Goal: Information Seeking & Learning: Learn about a topic

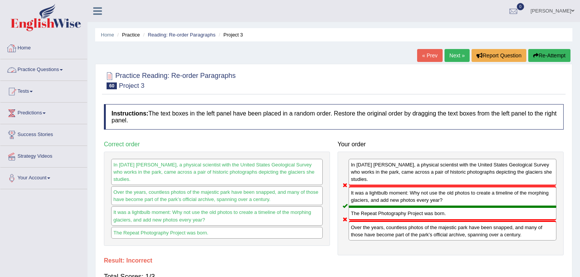
drag, startPoint x: 66, startPoint y: 68, endPoint x: 275, endPoint y: 57, distance: 209.1
click at [56, 70] on link "Practice Questions" at bounding box center [43, 68] width 87 height 19
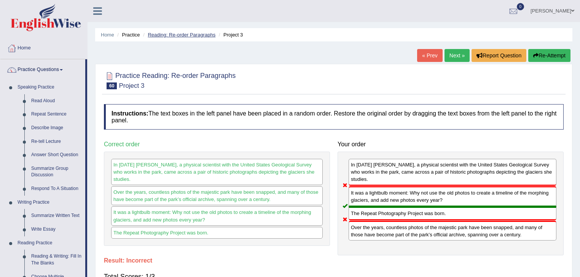
click at [179, 37] on link "Reading: Re-order Paragraphs" at bounding box center [182, 35] width 68 height 6
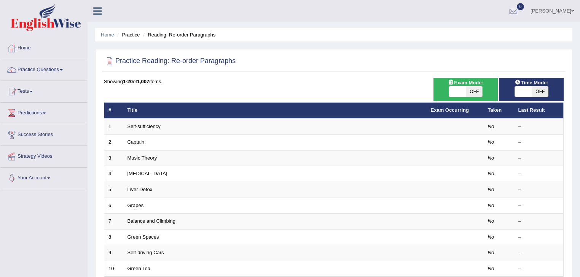
click at [477, 91] on span "OFF" at bounding box center [474, 91] width 17 height 11
checkbox input "true"
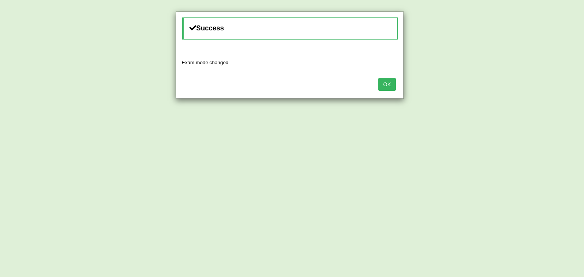
click at [389, 82] on button "OK" at bounding box center [386, 84] width 17 height 13
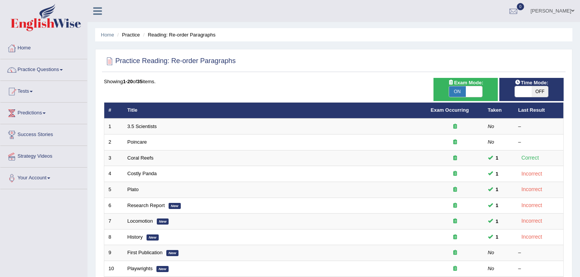
click at [473, 92] on span at bounding box center [474, 91] width 17 height 11
click at [469, 95] on span at bounding box center [474, 91] width 17 height 11
checkbox input "true"
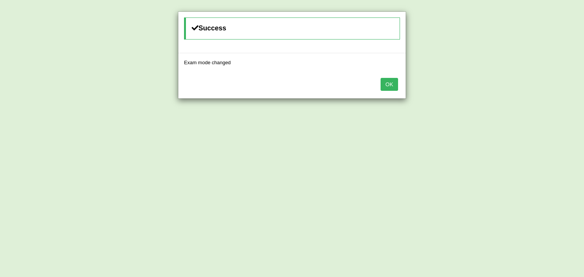
click at [391, 83] on button "OK" at bounding box center [389, 84] width 17 height 13
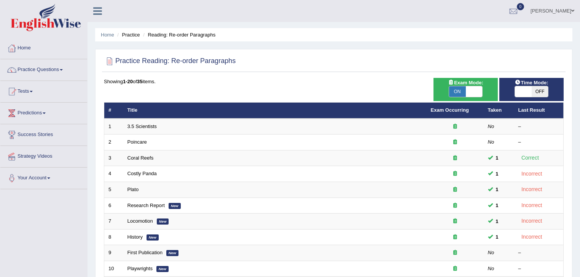
click at [472, 91] on span at bounding box center [474, 91] width 17 height 11
checkbox input "false"
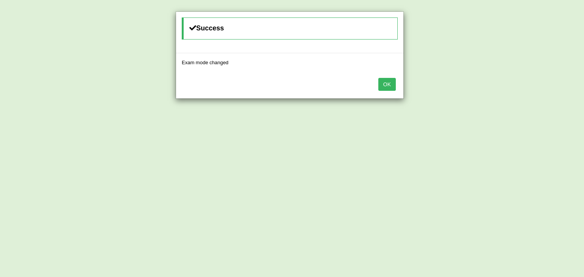
click at [388, 87] on button "OK" at bounding box center [386, 84] width 17 height 13
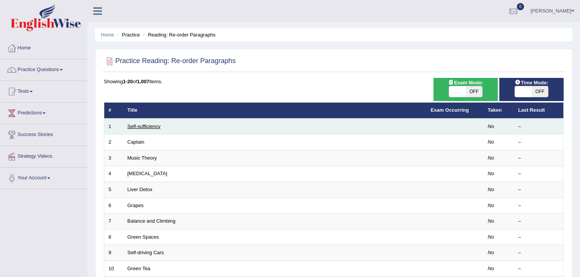
click at [155, 126] on link "Self-sufficiency" at bounding box center [143, 127] width 33 height 6
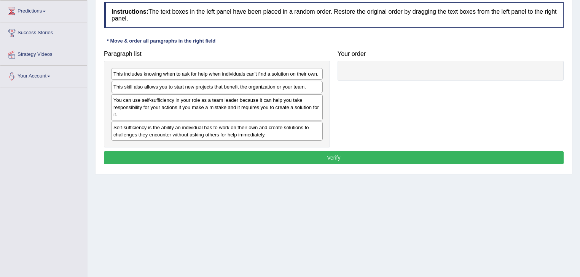
scroll to position [92, 0]
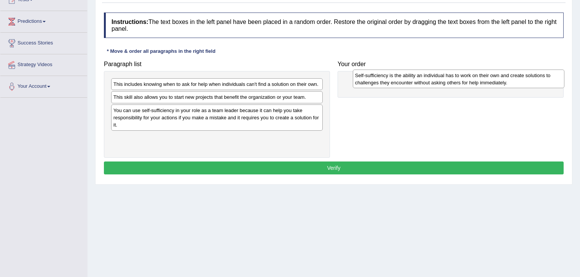
drag, startPoint x: 208, startPoint y: 140, endPoint x: 203, endPoint y: 140, distance: 5.8
click at [353, 89] on div "Self-sufficiency is the ability an individual has to work on their own and crea…" at bounding box center [459, 79] width 212 height 19
drag, startPoint x: 154, startPoint y: 148, endPoint x: 373, endPoint y: 83, distance: 229.3
click at [373, 83] on div "Self-sufficiency is the ability an individual has to work on their own and crea…" at bounding box center [447, 76] width 212 height 19
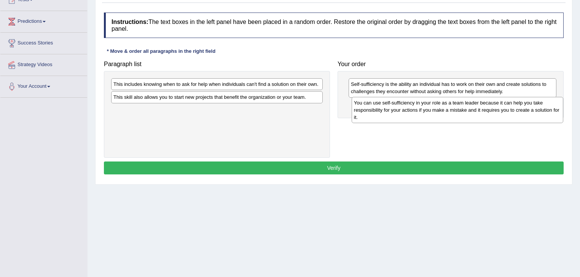
drag, startPoint x: 161, startPoint y: 117, endPoint x: 401, endPoint y: 110, distance: 240.5
click at [401, 110] on div "You can use self-sufficiency in your role as a team leader because it can help …" at bounding box center [457, 110] width 212 height 26
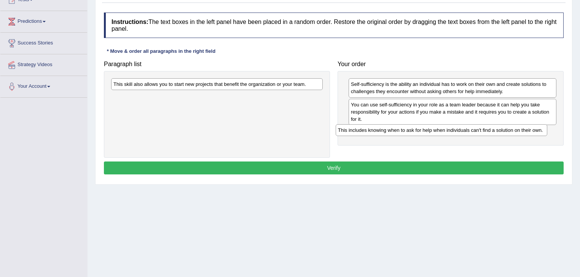
drag, startPoint x: 243, startPoint y: 84, endPoint x: 469, endPoint y: 129, distance: 230.4
click at [469, 129] on div "This includes knowing when to ask for help when individuals can't find a soluti…" at bounding box center [441, 130] width 212 height 12
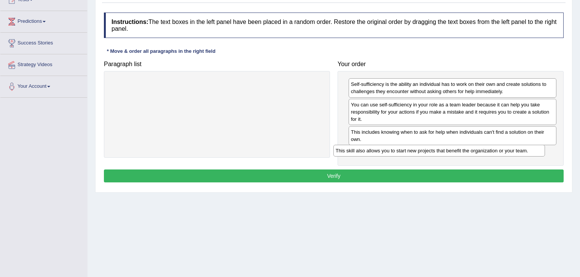
drag, startPoint x: 171, startPoint y: 84, endPoint x: 393, endPoint y: 150, distance: 231.9
click at [393, 150] on div "This skill also allows you to start new projects that benefit the organization …" at bounding box center [439, 151] width 212 height 12
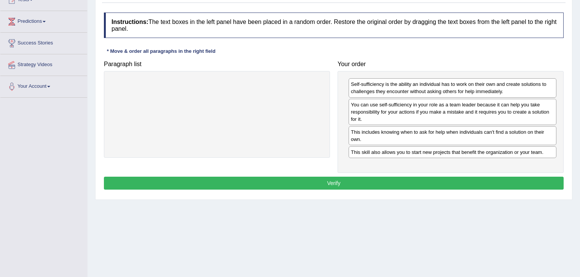
click at [366, 185] on button "Verify" at bounding box center [333, 183] width 459 height 13
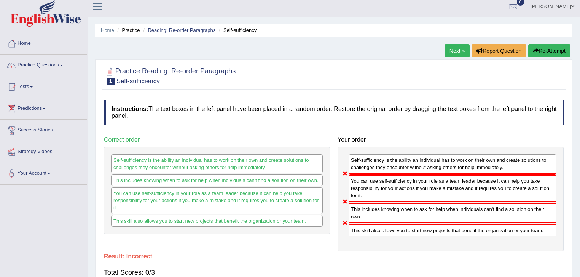
scroll to position [0, 0]
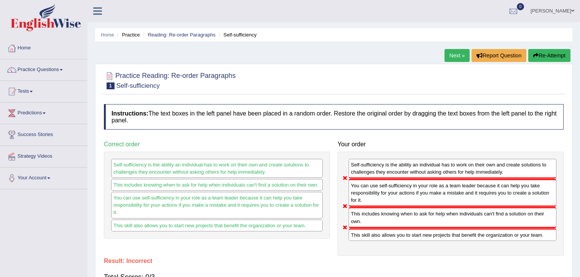
click at [453, 57] on link "Next »" at bounding box center [456, 55] width 25 height 13
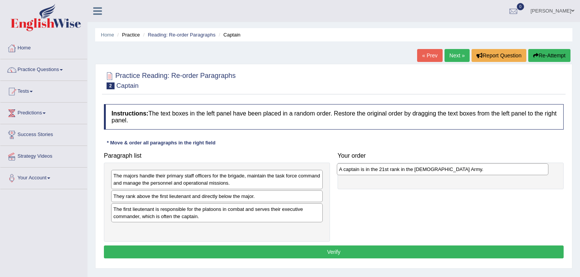
drag, startPoint x: 213, startPoint y: 196, endPoint x: 191, endPoint y: 194, distance: 22.2
click at [337, 175] on div "A captain is in the 21st rank in the [DEMOGRAPHIC_DATA] Army." at bounding box center [443, 170] width 212 height 12
drag, startPoint x: 155, startPoint y: 196, endPoint x: 391, endPoint y: 168, distance: 237.1
click at [391, 168] on div "A captain is in the 21st rank in the US Army." at bounding box center [453, 168] width 212 height 12
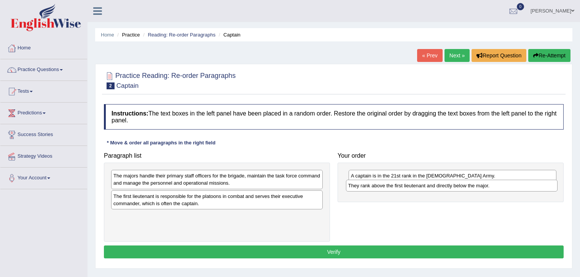
drag, startPoint x: 193, startPoint y: 197, endPoint x: 428, endPoint y: 186, distance: 234.9
click at [428, 186] on div "They rank above the first lieutenant and directly below the major." at bounding box center [452, 186] width 212 height 12
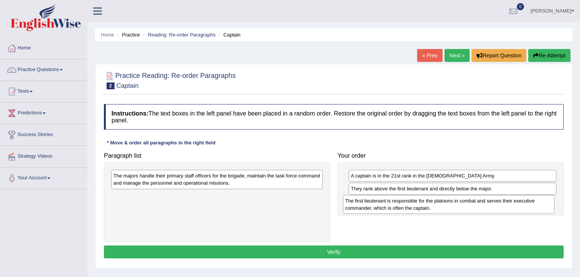
drag, startPoint x: 236, startPoint y: 201, endPoint x: 467, endPoint y: 206, distance: 231.7
click at [467, 206] on div "The first lieutenant is responsible for the platoons in combat and serves their…" at bounding box center [449, 204] width 212 height 19
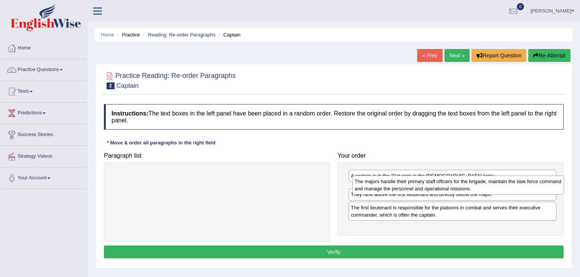
drag, startPoint x: 163, startPoint y: 180, endPoint x: 404, endPoint y: 186, distance: 241.2
click at [404, 186] on div "The majors handle their primary staff officers for the brigade, maintain the ta…" at bounding box center [458, 185] width 212 height 19
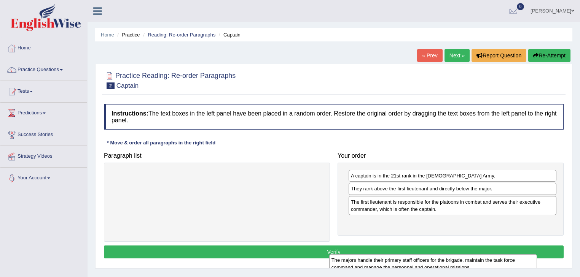
click at [353, 261] on div "The majors handle their primary staff officers for the brigade, maintain the ta…" at bounding box center [433, 263] width 208 height 19
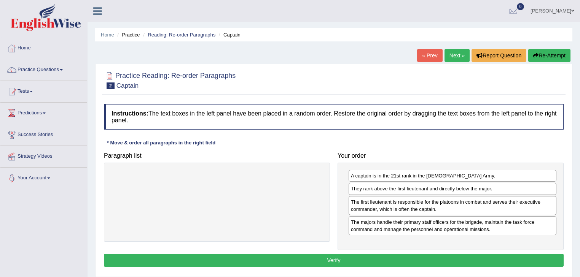
click at [321, 257] on button "Verify" at bounding box center [333, 260] width 459 height 13
click at [321, 257] on div "Home Practice Reading: Re-order Paragraphs Captain « Prev Next » Report Questio…" at bounding box center [333, 190] width 492 height 380
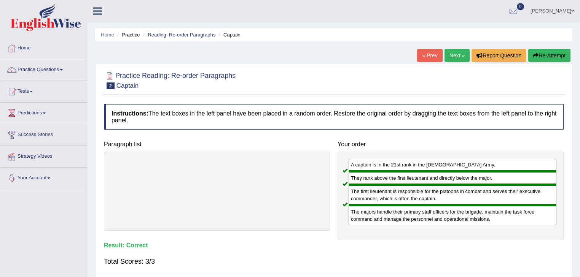
click at [454, 55] on link "Next »" at bounding box center [456, 55] width 25 height 13
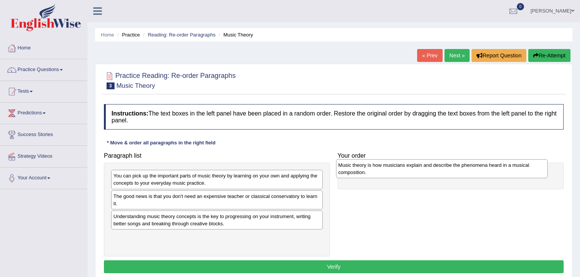
drag, startPoint x: 177, startPoint y: 219, endPoint x: 170, endPoint y: 216, distance: 8.1
click at [336, 178] on div "Music theory is how musicians explain and describe the phenomena heard in a mus…" at bounding box center [442, 168] width 212 height 19
drag, startPoint x: 169, startPoint y: 225, endPoint x: 379, endPoint y: 175, distance: 215.8
click at [379, 175] on div "Music theory is how musicians explain and describe the phenomena heard in a mus…" at bounding box center [453, 170] width 212 height 19
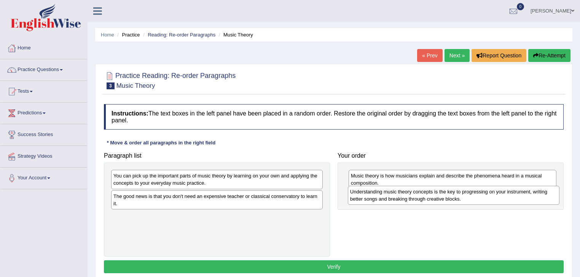
drag, startPoint x: 195, startPoint y: 220, endPoint x: 431, endPoint y: 197, distance: 236.6
click at [431, 197] on div "Understanding music theory concepts is the key to progressing on your instrumen…" at bounding box center [454, 195] width 212 height 19
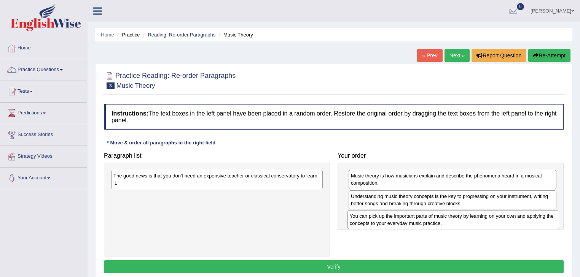
drag, startPoint x: 160, startPoint y: 177, endPoint x: 396, endPoint y: 216, distance: 239.0
click at [396, 216] on div "You can pick up the important parts of music theory by learning on your own and…" at bounding box center [453, 219] width 212 height 19
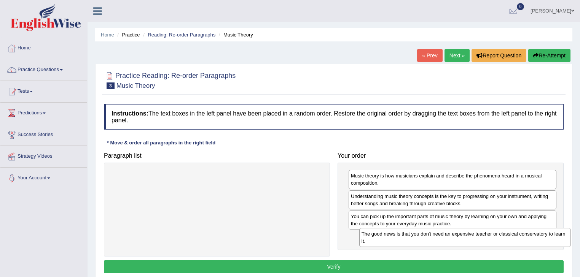
drag, startPoint x: 185, startPoint y: 178, endPoint x: 430, endPoint y: 236, distance: 251.3
click at [430, 236] on div "The good news is that you don't need an expensive teacher or classical conserva…" at bounding box center [465, 237] width 212 height 19
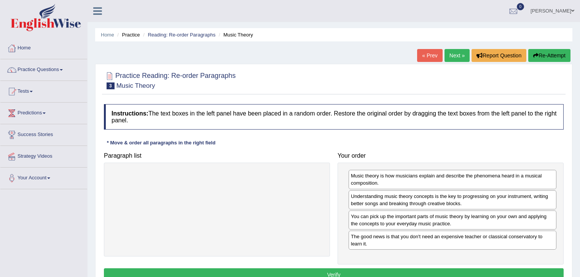
click at [351, 273] on button "Verify" at bounding box center [333, 275] width 459 height 13
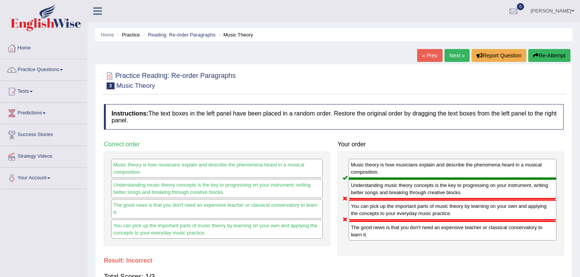
click at [452, 57] on link "Next »" at bounding box center [456, 55] width 25 height 13
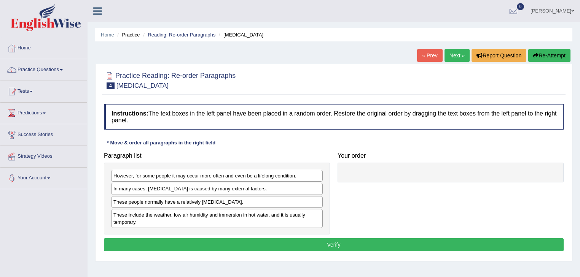
click at [456, 56] on link "Next »" at bounding box center [456, 55] width 25 height 13
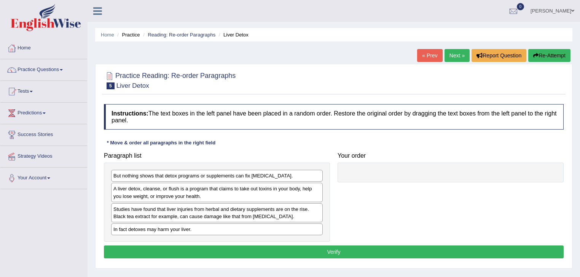
click at [456, 56] on link "Next »" at bounding box center [456, 55] width 25 height 13
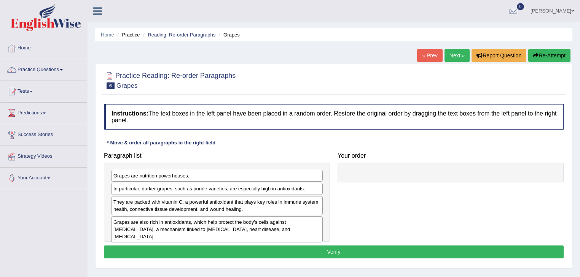
click at [452, 58] on link "Next »" at bounding box center [456, 55] width 25 height 13
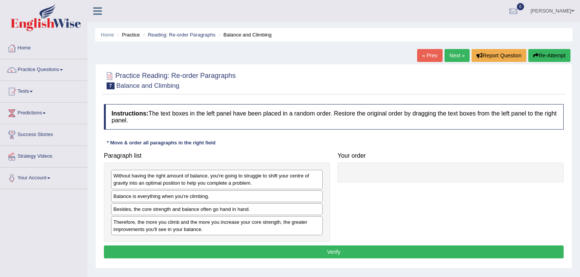
click at [450, 57] on link "Next »" at bounding box center [456, 55] width 25 height 13
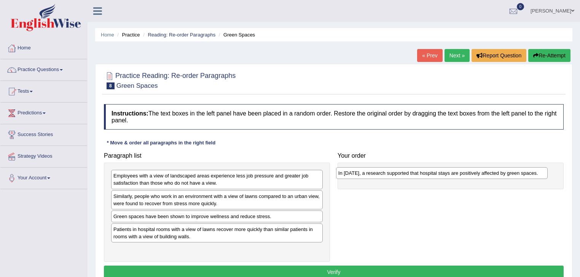
click at [336, 173] on div "In [DATE], a research supported that hospital stays are positively affected by …" at bounding box center [442, 173] width 212 height 12
drag, startPoint x: 128, startPoint y: 175, endPoint x: 365, endPoint y: 168, distance: 236.7
click at [365, 168] on div "In 2002, a research supported that hospital stays are positively affected by gr…" at bounding box center [454, 170] width 212 height 12
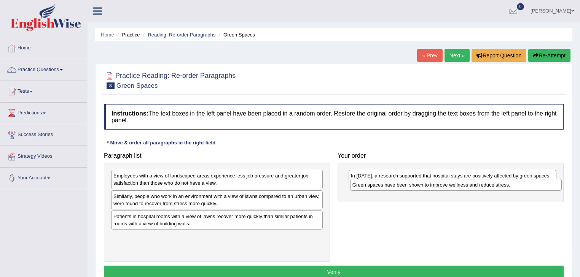
drag, startPoint x: 190, startPoint y: 217, endPoint x: 429, endPoint y: 186, distance: 240.9
click at [429, 186] on div "Green spaces have been shown to improve wellness and reduce stress." at bounding box center [456, 185] width 212 height 12
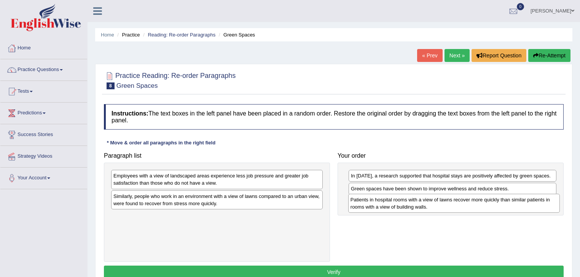
drag, startPoint x: 241, startPoint y: 222, endPoint x: 476, endPoint y: 207, distance: 235.9
click at [477, 206] on div "Patients in hospital rooms with a view of lawns recover more quickly than simil…" at bounding box center [454, 203] width 212 height 19
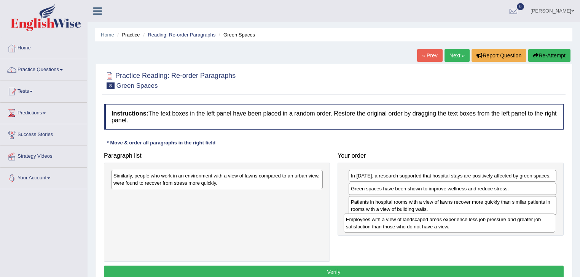
drag, startPoint x: 188, startPoint y: 180, endPoint x: 420, endPoint y: 224, distance: 236.5
click at [420, 224] on div "Employees with a view of landscaped areas experience less job pressure and grea…" at bounding box center [449, 223] width 212 height 19
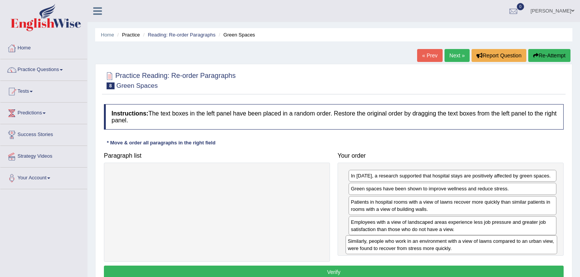
drag, startPoint x: 195, startPoint y: 178, endPoint x: 434, endPoint y: 246, distance: 249.0
click at [434, 246] on div "Similarly, people who work in an environment with a view of lawns compared to a…" at bounding box center [451, 244] width 212 height 19
drag, startPoint x: 392, startPoint y: 225, endPoint x: 394, endPoint y: 246, distance: 21.8
click at [394, 246] on div "Employees with a view of landscaped areas experience less job pressure and grea…" at bounding box center [455, 246] width 208 height 19
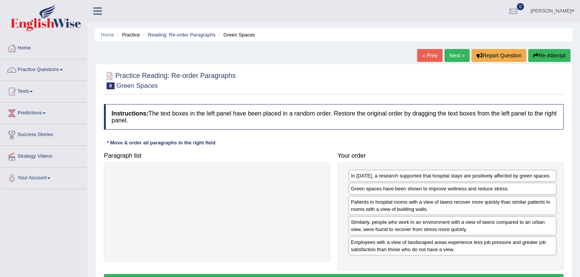
scroll to position [30, 0]
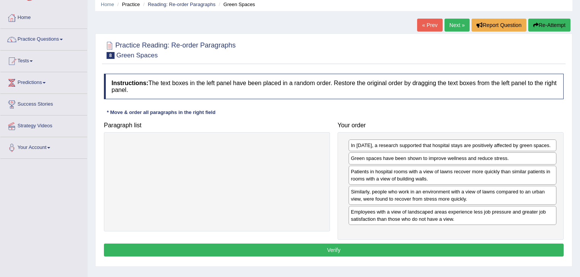
click at [393, 247] on button "Verify" at bounding box center [333, 250] width 459 height 13
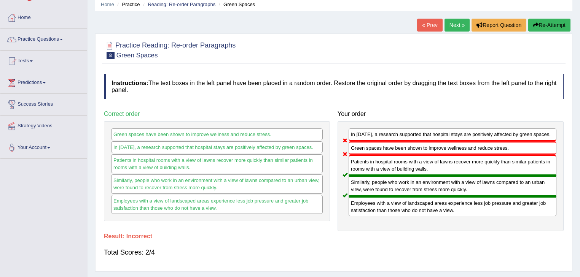
click at [448, 26] on link "Next »" at bounding box center [456, 25] width 25 height 13
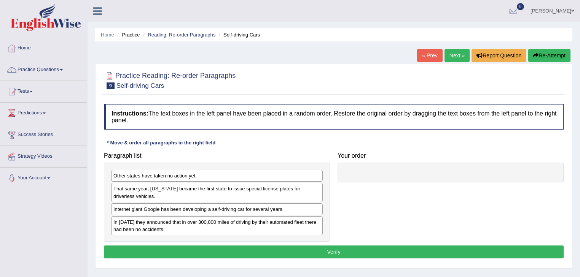
click at [453, 57] on link "Next »" at bounding box center [456, 55] width 25 height 13
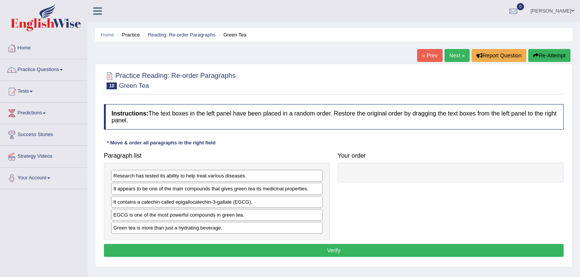
click at [65, 67] on link "Practice Questions" at bounding box center [43, 68] width 87 height 19
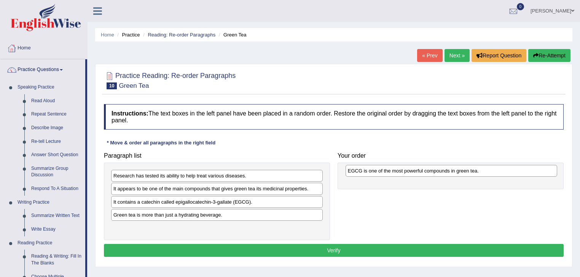
drag, startPoint x: 155, startPoint y: 216, endPoint x: 389, endPoint y: 173, distance: 238.3
click at [389, 173] on div "EGCG is one of the most powerful compounds in green tea." at bounding box center [451, 171] width 212 height 12
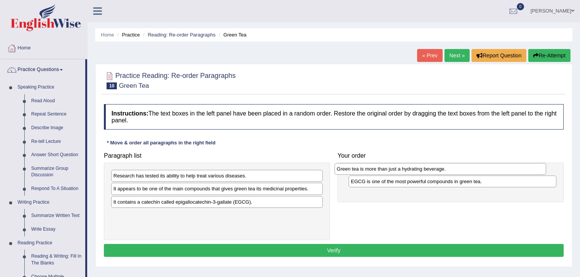
drag, startPoint x: 204, startPoint y: 215, endPoint x: 428, endPoint y: 169, distance: 227.8
click at [428, 169] on div "Green tea is more than just a hydrating beverage." at bounding box center [440, 169] width 212 height 12
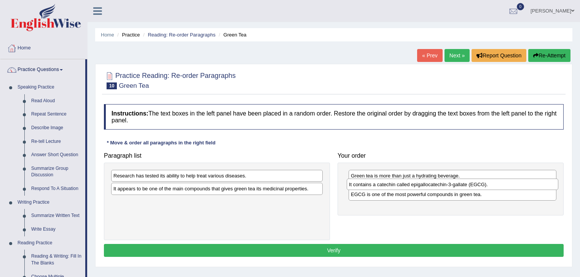
drag, startPoint x: 178, startPoint y: 201, endPoint x: 413, endPoint y: 184, distance: 236.1
click at [413, 184] on div "It contains a catechin called epigallocatechin-3-gallate (EGCG)." at bounding box center [452, 185] width 212 height 12
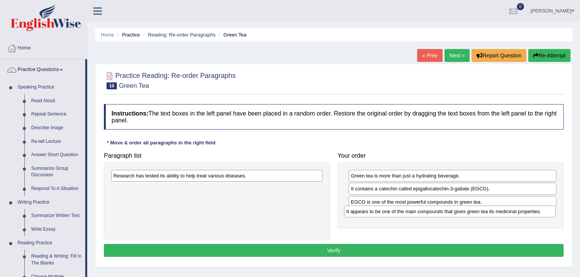
drag, startPoint x: 182, startPoint y: 190, endPoint x: 412, endPoint y: 213, distance: 230.8
click at [412, 213] on div "It appears to be one of the main compounds that gives green tea its medicinal p…" at bounding box center [450, 212] width 212 height 12
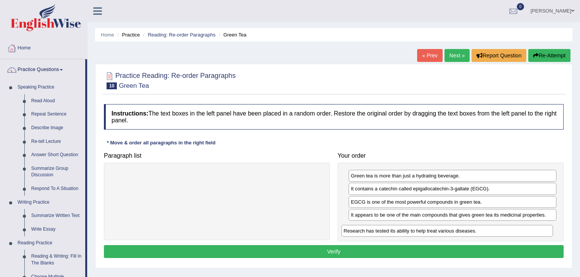
drag, startPoint x: 160, startPoint y: 175, endPoint x: 390, endPoint y: 230, distance: 236.5
click at [390, 230] on div "Research has tested its ability to help treat various diseases." at bounding box center [447, 231] width 212 height 12
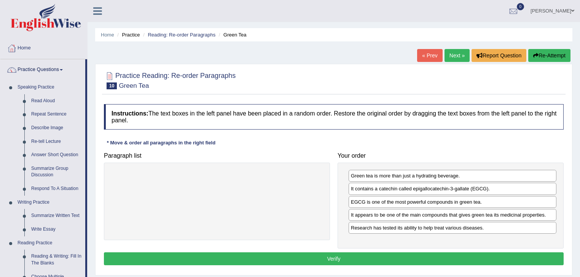
click at [369, 259] on button "Verify" at bounding box center [333, 259] width 459 height 13
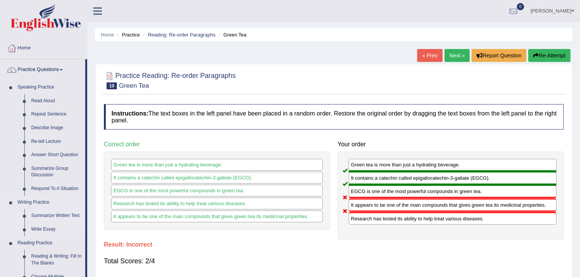
click at [38, 215] on link "Summarize Written Text" at bounding box center [56, 216] width 57 height 14
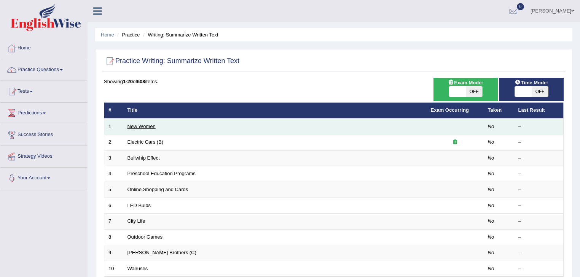
click at [148, 125] on link "New Women" at bounding box center [141, 127] width 28 height 6
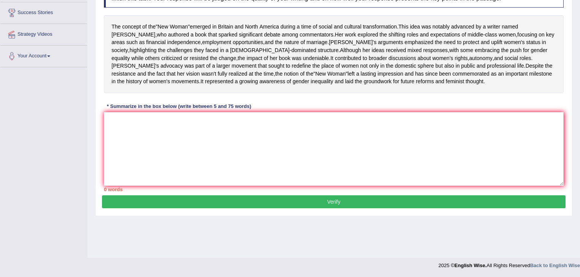
scroll to position [92, 0]
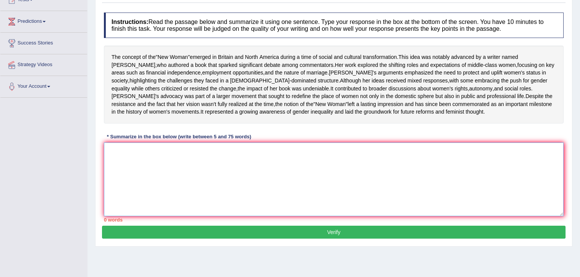
click at [113, 168] on textarea at bounding box center [333, 180] width 459 height 74
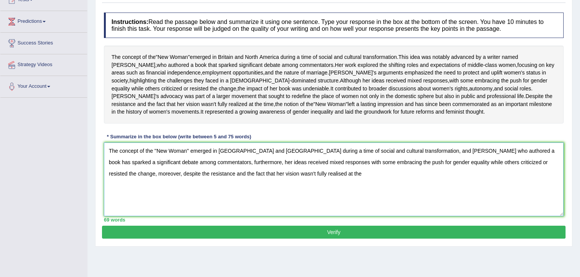
click at [222, 196] on textarea "The concept of the ''New Woman'' emerged in [GEOGRAPHIC_DATA] and [GEOGRAPHIC_D…" at bounding box center [333, 180] width 459 height 74
click at [281, 198] on textarea "The concept of the ''New Woman'' emerged in [GEOGRAPHIC_DATA] and [GEOGRAPHIC_D…" at bounding box center [333, 180] width 459 height 74
click at [437, 170] on textarea "The concept of the ''New Woman'' emerged in [GEOGRAPHIC_DATA] and [GEOGRAPHIC_D…" at bounding box center [333, 180] width 459 height 74
click at [475, 172] on textarea "The concept of the ''New Woman'' emerged in [GEOGRAPHIC_DATA] and [GEOGRAPHIC_D…" at bounding box center [333, 180] width 459 height 74
type textarea "The concept of the ''New Woman'' emerged in [GEOGRAPHIC_DATA] and [GEOGRAPHIC_D…"
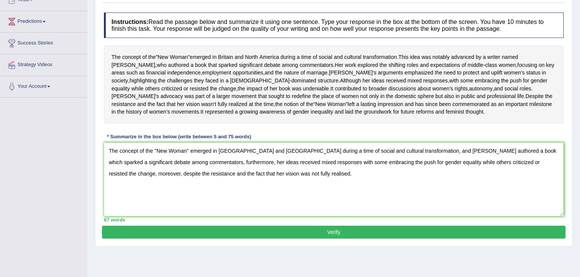
click at [327, 239] on button "Verify" at bounding box center [333, 232] width 463 height 13
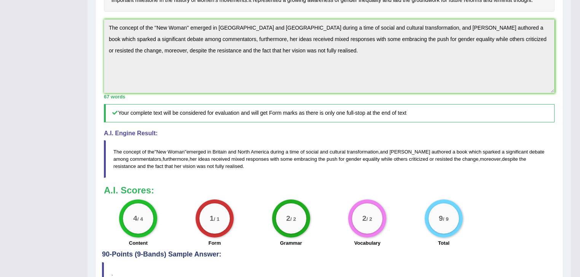
scroll to position [244, 0]
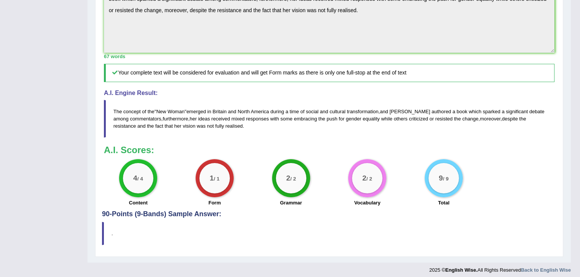
click at [374, 82] on h5 "Your complete text will be considered for evaluation and will get Form marks as…" at bounding box center [329, 73] width 450 height 18
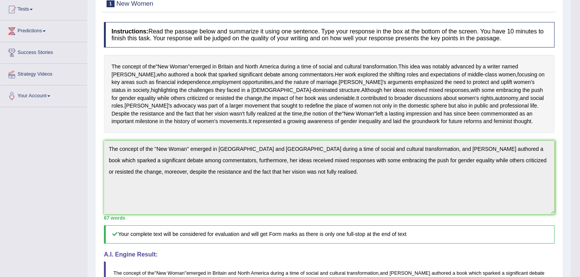
scroll to position [0, 0]
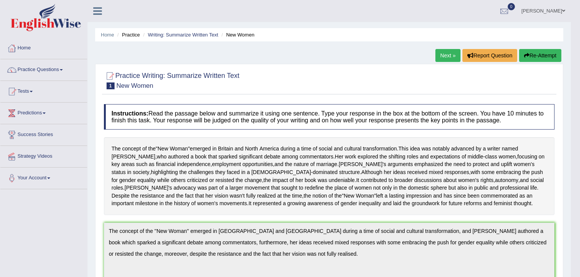
click at [446, 57] on link "Next »" at bounding box center [447, 55] width 25 height 13
click at [440, 60] on link "Next »" at bounding box center [447, 55] width 25 height 13
click at [440, 57] on link "Next »" at bounding box center [447, 55] width 25 height 13
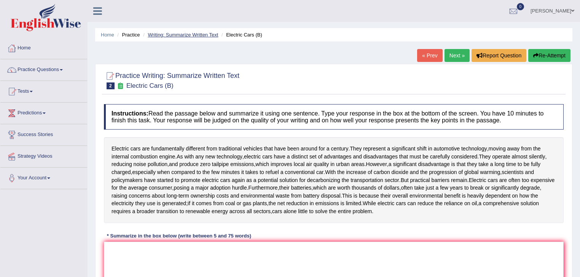
click at [190, 36] on link "Writing: Summarize Written Text" at bounding box center [183, 35] width 70 height 6
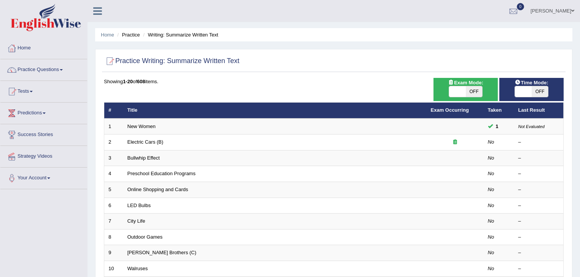
click at [429, 111] on th "Exam Occurring" at bounding box center [454, 111] width 57 height 16
click at [433, 110] on link "Exam Occurring" at bounding box center [450, 110] width 38 height 6
click at [434, 110] on link "Exam Occurring" at bounding box center [450, 110] width 38 height 6
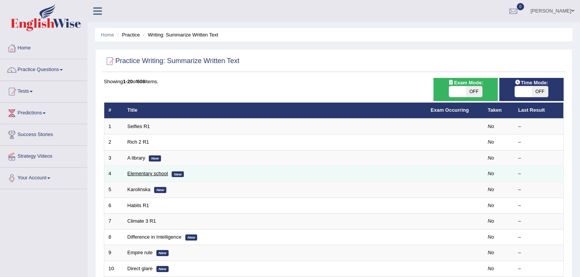
click at [141, 172] on link "Elementary school" at bounding box center [147, 174] width 41 height 6
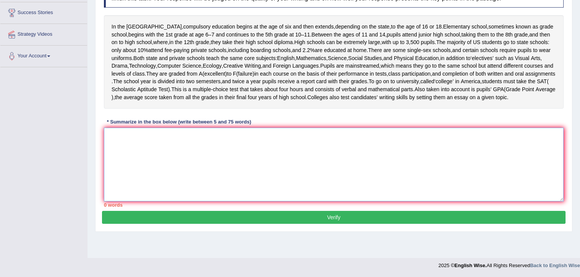
click at [111, 153] on textarea at bounding box center [333, 165] width 459 height 74
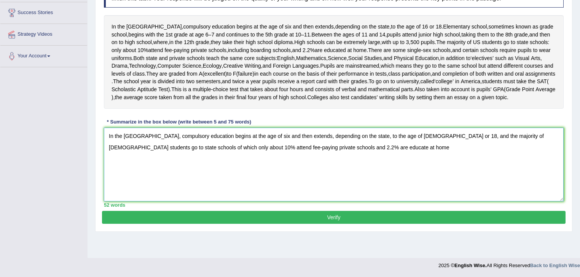
click at [237, 168] on textarea "In the [GEOGRAPHIC_DATA], compulsory education begins at the age of six and the…" at bounding box center [333, 165] width 459 height 74
click at [255, 167] on textarea "In the USA, compulsory education begins at the age of six and then extends, dep…" at bounding box center [333, 165] width 459 height 74
drag, startPoint x: 275, startPoint y: 167, endPoint x: 236, endPoint y: 166, distance: 39.6
click at [236, 166] on textarea "In the USA, compulsory education begins at the age of six and then extends, dep…" at bounding box center [333, 165] width 459 height 74
click at [225, 169] on textarea "In the USA, compulsory education begins at the age of six and then extends, dep…" at bounding box center [333, 165] width 459 height 74
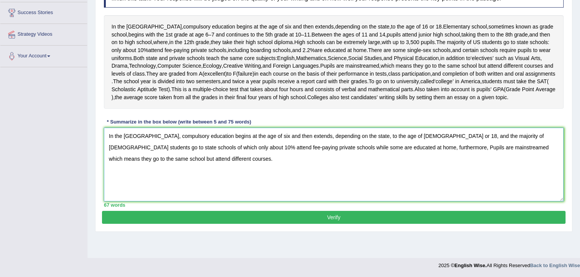
type textarea "In the USA, compulsory education begins at the age of six and then extends, dep…"
click at [330, 224] on button "Verify" at bounding box center [333, 217] width 463 height 13
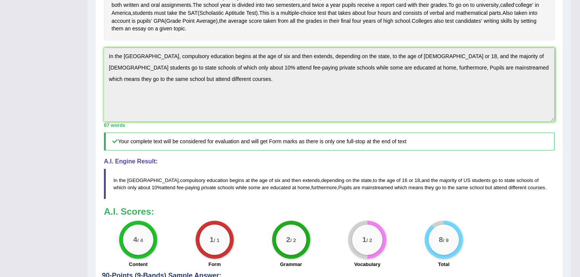
scroll to position [183, 0]
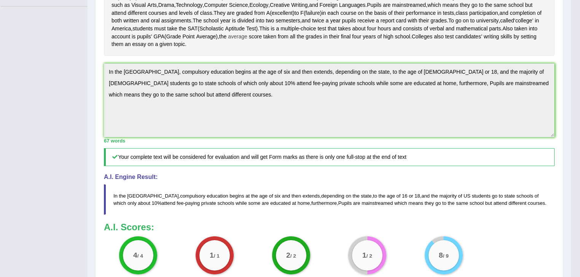
click at [228, 41] on span "average" at bounding box center [237, 37] width 19 height 8
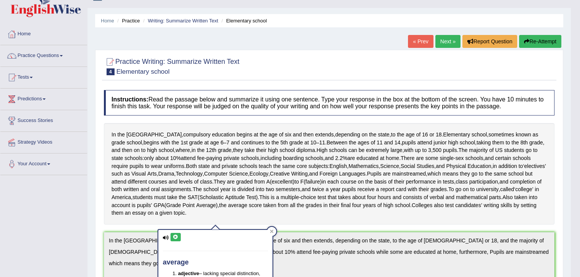
scroll to position [0, 0]
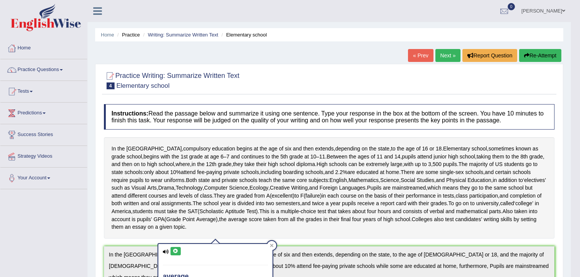
click at [529, 57] on button "Re-Attempt" at bounding box center [540, 55] width 42 height 13
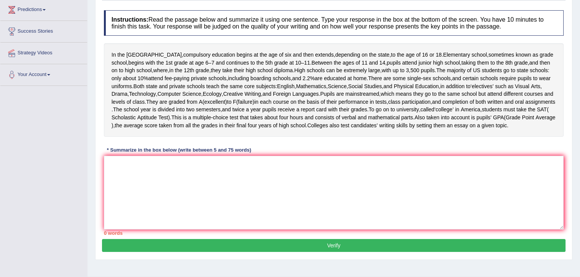
scroll to position [103, 0]
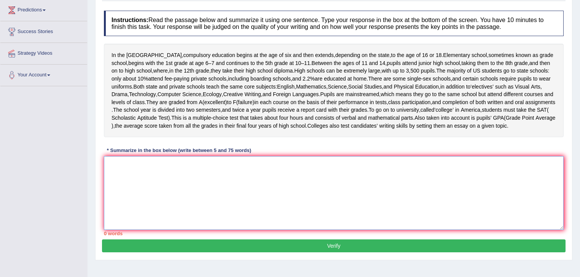
paste textarea "In the USA, compulsory education begins at the age of six and then extends, dep…"
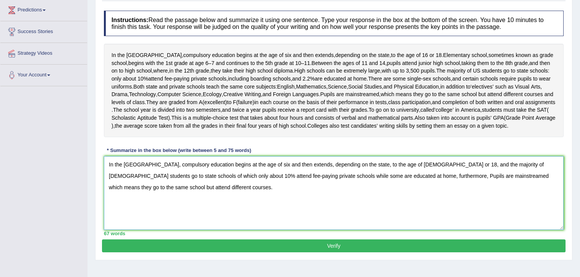
click at [129, 186] on textarea "In the USA, compulsory education begins at the age of six and then extends, dep…" at bounding box center [333, 193] width 459 height 74
drag, startPoint x: 142, startPoint y: 185, endPoint x: 148, endPoint y: 190, distance: 7.5
click at [142, 185] on textarea "In the United states of America, compulsory education begins at the age of six …" at bounding box center [333, 193] width 459 height 74
click at [500, 187] on textarea "In the United States of America, compulsory education begins at the age of six …" at bounding box center [333, 193] width 459 height 74
click at [202, 196] on textarea "In the United States of America, compulsory education begins at the age of six …" at bounding box center [333, 193] width 459 height 74
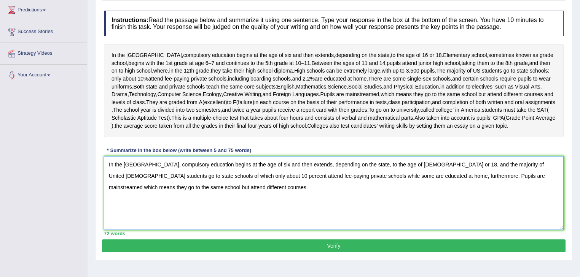
type textarea "In the United States of America, compulsory education begins at the age of six …"
click at [263, 253] on button "Verify" at bounding box center [333, 246] width 463 height 13
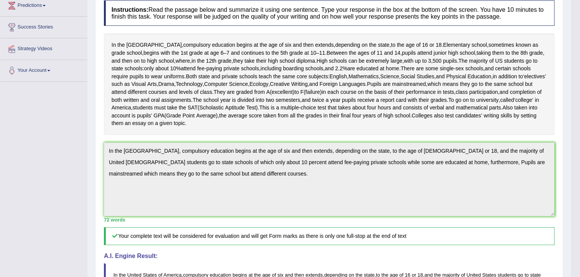
scroll to position [0, 0]
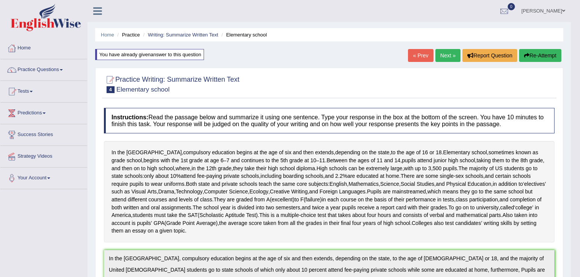
click at [201, 35] on link "Writing: Summarize Written Text" at bounding box center [183, 35] width 70 height 6
click at [174, 34] on link "Writing: Summarize Written Text" at bounding box center [183, 35] width 70 height 6
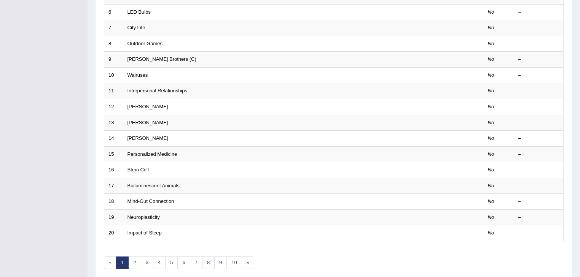
scroll to position [224, 0]
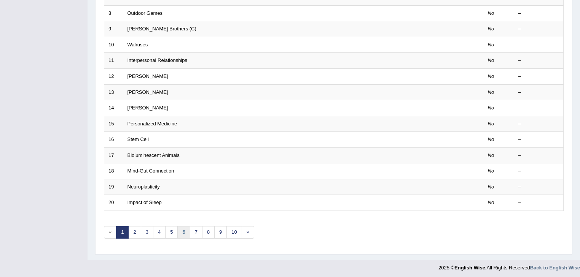
click at [183, 233] on link "6" at bounding box center [183, 232] width 13 height 13
click at [172, 230] on link "5" at bounding box center [171, 232] width 13 height 13
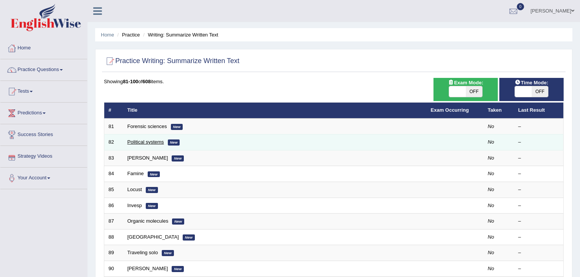
click at [148, 141] on link "Political systems" at bounding box center [145, 142] width 37 height 6
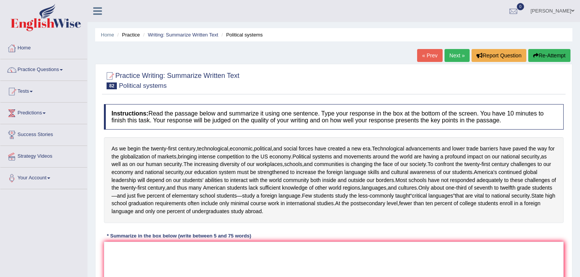
click at [455, 59] on link "Next »" at bounding box center [456, 55] width 25 height 13
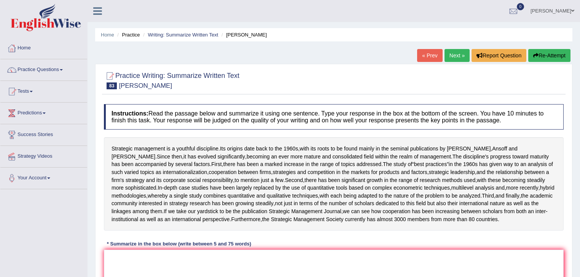
click at [455, 59] on link "Next »" at bounding box center [456, 55] width 25 height 13
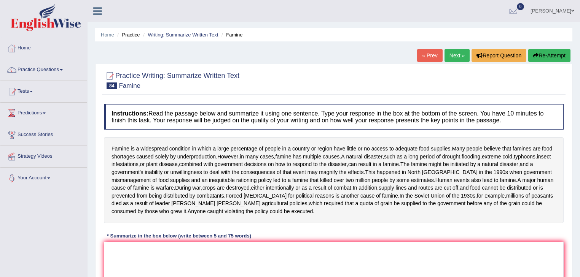
click at [454, 56] on link "Next »" at bounding box center [456, 55] width 25 height 13
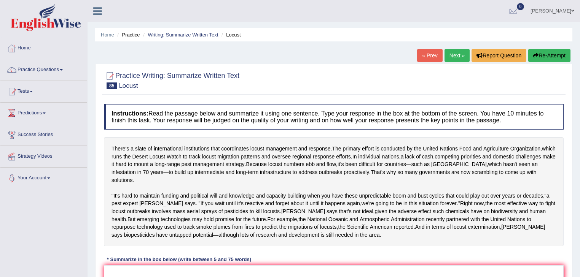
click at [454, 56] on link "Next »" at bounding box center [456, 55] width 25 height 13
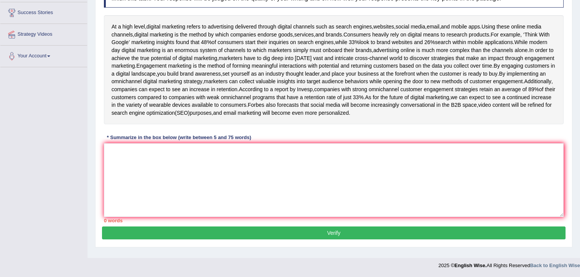
scroll to position [125, 0]
click at [122, 182] on textarea at bounding box center [333, 180] width 459 height 74
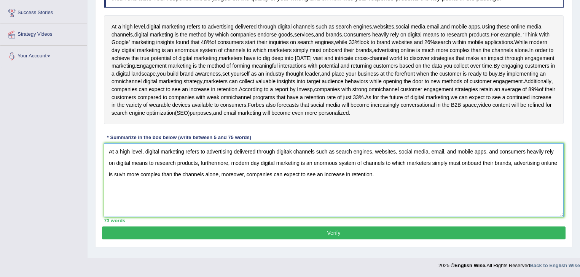
click at [293, 186] on textarea "At a high level, digital marketing refers to advertising delivered through digi…" at bounding box center [333, 180] width 459 height 74
click at [291, 187] on textarea "At a high level, digital marketing refers to advertising delivered through digi…" at bounding box center [333, 180] width 459 height 74
type textarea "At a high level, digital marketing refers to advertising delivered through digi…"
click at [186, 237] on button "Verify" at bounding box center [333, 233] width 463 height 13
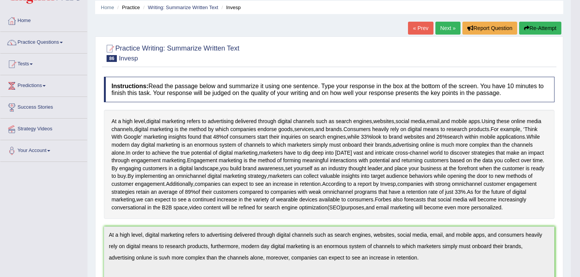
scroll to position [0, 0]
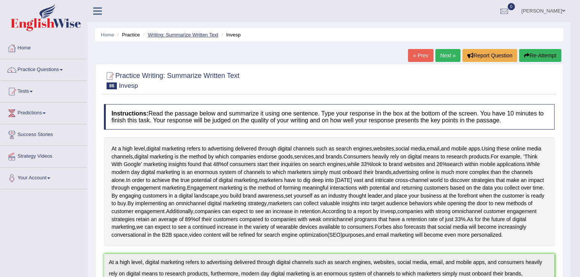
click at [152, 33] on link "Writing: Summarize Written Text" at bounding box center [183, 35] width 70 height 6
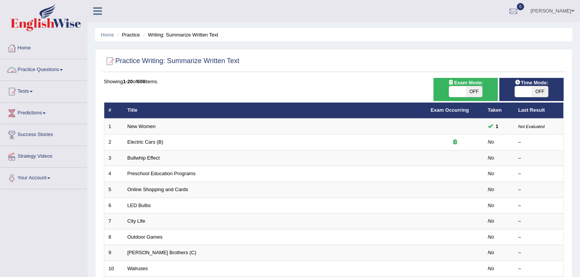
click at [60, 67] on link "Practice Questions" at bounding box center [43, 68] width 87 height 19
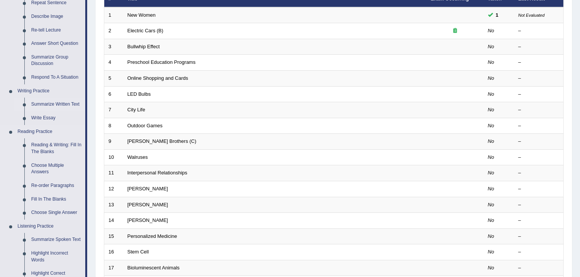
scroll to position [122, 0]
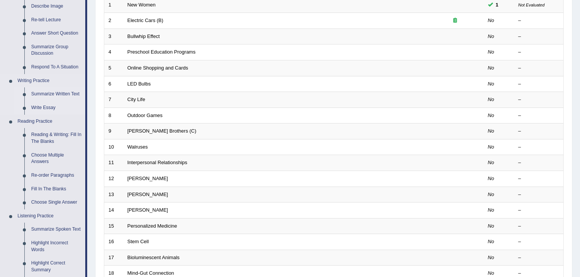
click at [45, 108] on link "Write Essay" at bounding box center [56, 108] width 57 height 14
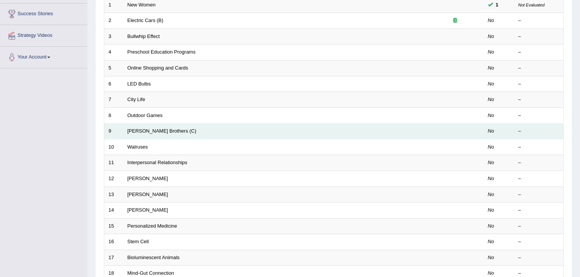
scroll to position [126, 0]
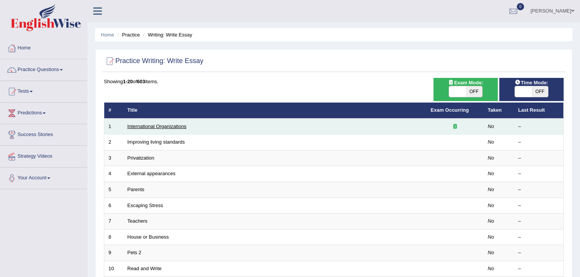
click at [159, 126] on link "International Organizations" at bounding box center [156, 127] width 59 height 6
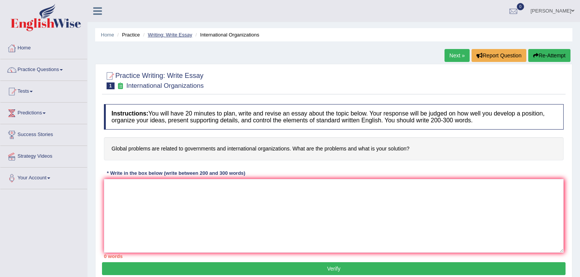
click at [165, 33] on link "Writing: Write Essay" at bounding box center [170, 35] width 44 height 6
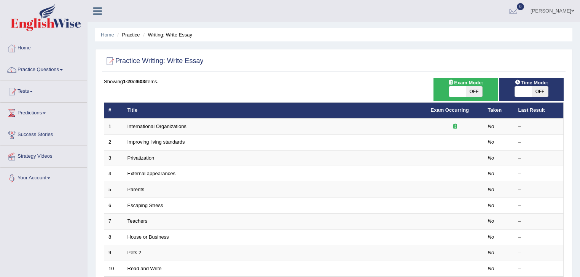
click at [421, 80] on div "Showing 1-20 of 603 items." at bounding box center [333, 81] width 459 height 7
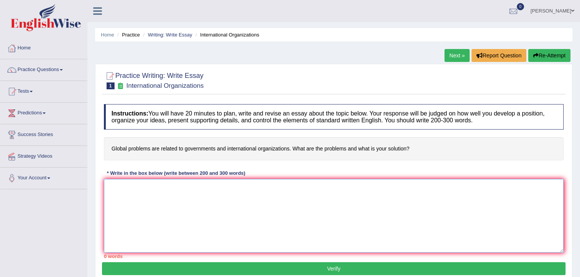
click at [128, 184] on textarea at bounding box center [333, 216] width 459 height 74
click at [145, 213] on textarea at bounding box center [333, 216] width 459 height 74
click at [253, 136] on div "Instructions: You will have 20 minutes to plan, write and revise an essay about…" at bounding box center [333, 181] width 463 height 162
click at [254, 139] on h4 "Global problems are related to governments and international organizations. Wha…" at bounding box center [333, 148] width 459 height 23
click at [281, 78] on div at bounding box center [333, 79] width 459 height 23
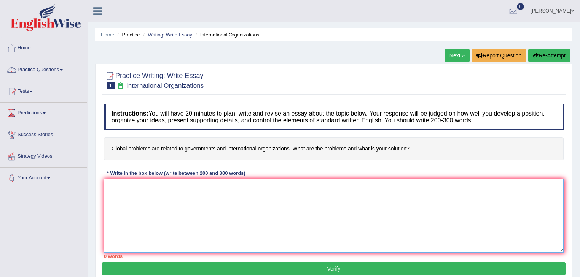
click at [122, 189] on textarea at bounding box center [333, 216] width 459 height 74
paste textarea "The increasing influence of modern communication methods on our lives has ignit…"
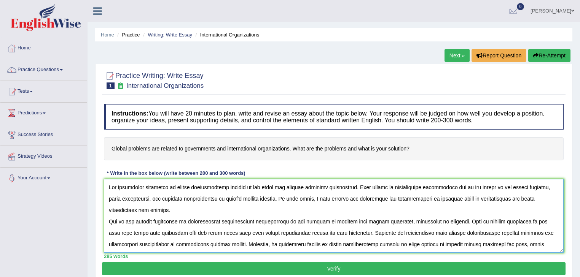
drag, startPoint x: 253, startPoint y: 188, endPoint x: 176, endPoint y: 185, distance: 76.5
click at [175, 186] on textarea at bounding box center [333, 216] width 459 height 74
drag, startPoint x: 546, startPoint y: 197, endPoint x: 376, endPoint y: 200, distance: 170.0
click at [362, 199] on textarea at bounding box center [333, 216] width 459 height 74
click at [379, 199] on textarea at bounding box center [333, 216] width 459 height 74
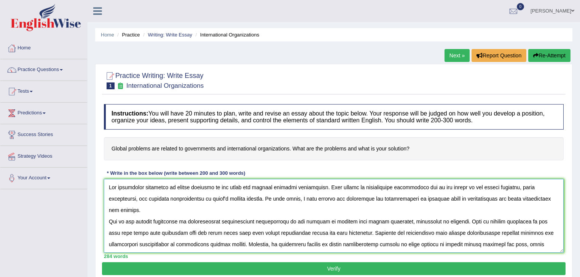
drag, startPoint x: 378, startPoint y: 198, endPoint x: 309, endPoint y: 199, distance: 69.6
click at [309, 199] on textarea at bounding box center [333, 216] width 459 height 74
drag, startPoint x: 460, startPoint y: 198, endPoint x: 375, endPoint y: 200, distance: 84.8
click at [375, 200] on textarea at bounding box center [333, 216] width 459 height 74
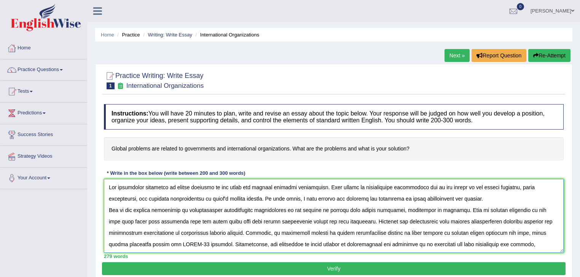
drag, startPoint x: 433, startPoint y: 198, endPoint x: 367, endPoint y: 194, distance: 65.5
click at [367, 194] on textarea at bounding box center [333, 216] width 459 height 74
drag, startPoint x: 181, startPoint y: 210, endPoint x: 157, endPoint y: 210, distance: 24.0
click at [157, 210] on textarea at bounding box center [333, 216] width 459 height 74
drag, startPoint x: 359, startPoint y: 209, endPoint x: 409, endPoint y: 212, distance: 50.3
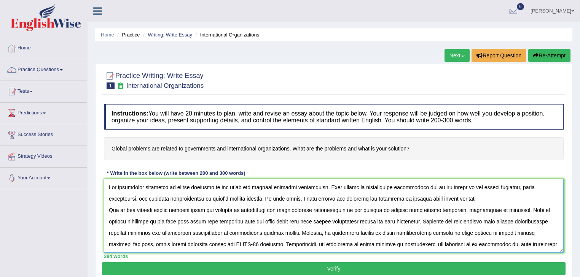
click at [409, 212] on textarea at bounding box center [333, 216] width 459 height 74
drag, startPoint x: 157, startPoint y: 221, endPoint x: 110, endPoint y: 226, distance: 48.3
click at [110, 226] on textarea at bounding box center [333, 216] width 459 height 74
drag, startPoint x: 249, startPoint y: 221, endPoint x: 188, endPoint y: 219, distance: 60.5
click at [188, 219] on textarea at bounding box center [333, 216] width 459 height 74
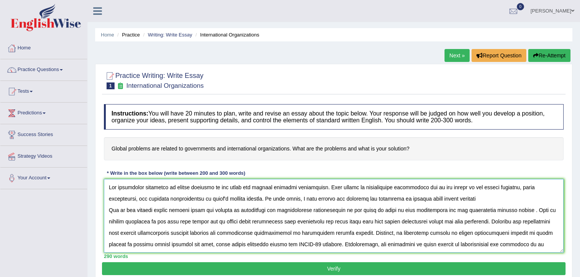
drag, startPoint x: 490, startPoint y: 221, endPoint x: 321, endPoint y: 224, distance: 169.3
click at [321, 224] on textarea at bounding box center [333, 216] width 459 height 74
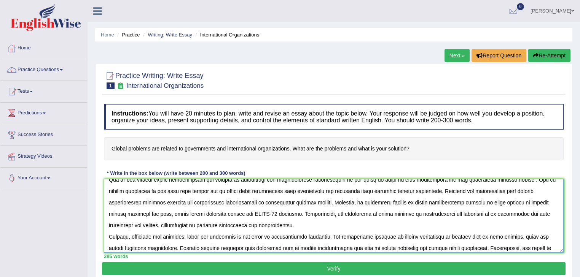
drag, startPoint x: 532, startPoint y: 190, endPoint x: 517, endPoint y: 191, distance: 15.3
click at [517, 191] on textarea at bounding box center [333, 216] width 459 height 74
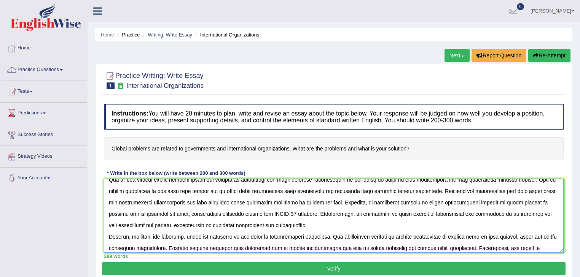
drag, startPoint x: 450, startPoint y: 202, endPoint x: 434, endPoint y: 202, distance: 16.0
click at [434, 202] on textarea at bounding box center [333, 216] width 459 height 74
drag, startPoint x: 382, startPoint y: 214, endPoint x: 110, endPoint y: 211, distance: 272.0
click at [110, 211] on textarea at bounding box center [333, 216] width 459 height 74
click at [339, 213] on textarea at bounding box center [333, 216] width 459 height 74
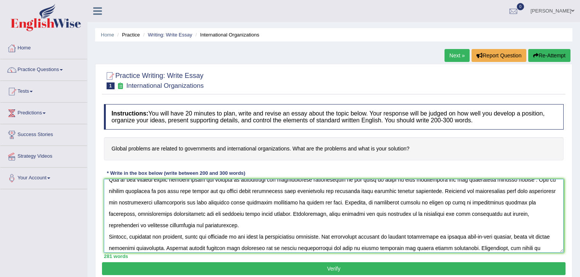
scroll to position [61, 0]
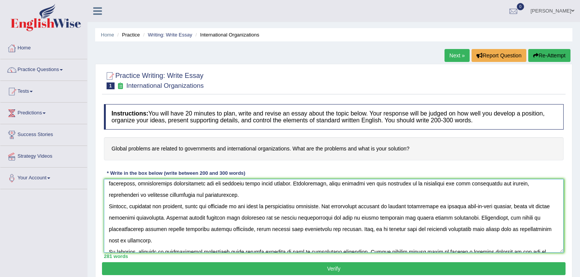
drag, startPoint x: 183, startPoint y: 205, endPoint x: 162, endPoint y: 205, distance: 20.2
click at [162, 205] on textarea at bounding box center [333, 216] width 459 height 74
drag, startPoint x: 183, startPoint y: 205, endPoint x: 166, endPoint y: 207, distance: 16.8
click at [166, 207] on textarea at bounding box center [333, 216] width 459 height 74
drag, startPoint x: 304, startPoint y: 206, endPoint x: 214, endPoint y: 203, distance: 90.2
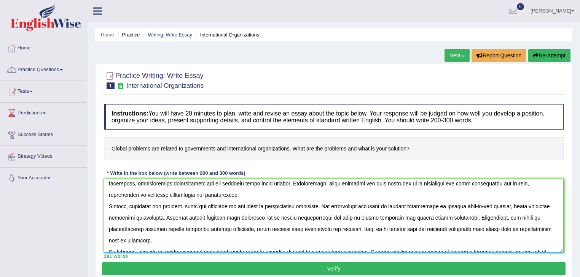
click at [214, 203] on textarea at bounding box center [333, 216] width 459 height 74
drag, startPoint x: 416, startPoint y: 206, endPoint x: 394, endPoint y: 203, distance: 21.9
click at [394, 203] on textarea at bounding box center [333, 216] width 459 height 74
drag, startPoint x: 531, startPoint y: 205, endPoint x: 414, endPoint y: 202, distance: 117.6
click at [414, 202] on textarea at bounding box center [333, 216] width 459 height 74
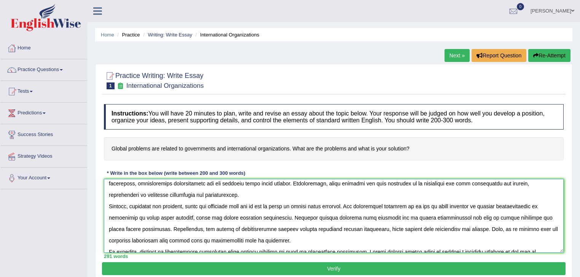
drag, startPoint x: 288, startPoint y: 218, endPoint x: 216, endPoint y: 214, distance: 72.4
click at [216, 214] on textarea at bounding box center [333, 216] width 459 height 74
drag, startPoint x: 324, startPoint y: 216, endPoint x: 416, endPoint y: 218, distance: 91.7
click at [416, 218] on textarea at bounding box center [333, 216] width 459 height 74
drag, startPoint x: 490, startPoint y: 217, endPoint x: 389, endPoint y: 218, distance: 100.8
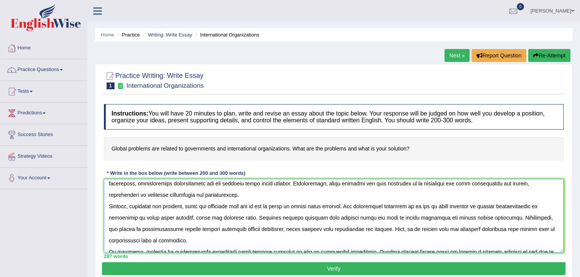
click at [389, 218] on textarea at bounding box center [333, 216] width 459 height 74
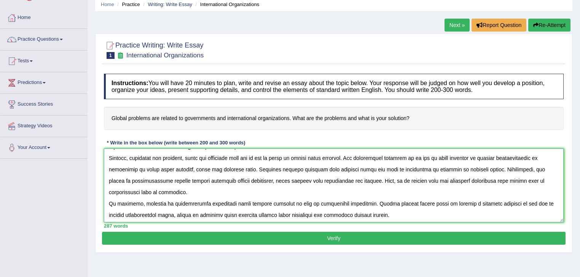
scroll to position [79, 0]
drag, startPoint x: 552, startPoint y: 167, endPoint x: 520, endPoint y: 168, distance: 31.6
click at [520, 168] on textarea at bounding box center [333, 186] width 459 height 74
drag, startPoint x: 428, startPoint y: 179, endPoint x: 453, endPoint y: 181, distance: 24.8
click at [453, 181] on textarea at bounding box center [333, 186] width 459 height 74
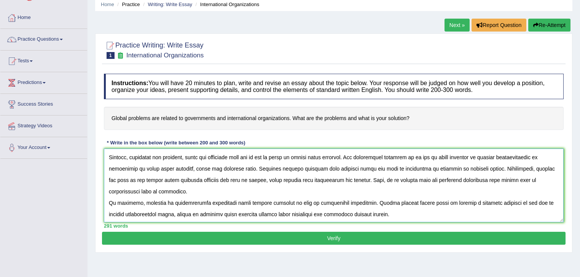
drag, startPoint x: 519, startPoint y: 180, endPoint x: 488, endPoint y: 179, distance: 30.8
click at [488, 179] on textarea at bounding box center [333, 186] width 459 height 74
drag, startPoint x: 232, startPoint y: 203, endPoint x: 141, endPoint y: 201, distance: 91.7
click at [141, 201] on textarea at bounding box center [333, 186] width 459 height 74
drag, startPoint x: 297, startPoint y: 203, endPoint x: 277, endPoint y: 200, distance: 20.0
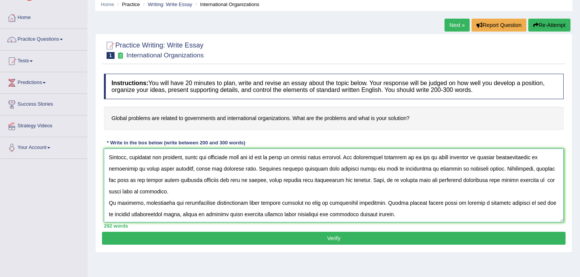
click at [277, 200] on textarea at bounding box center [333, 186] width 459 height 74
drag, startPoint x: 458, startPoint y: 212, endPoint x: 170, endPoint y: 217, distance: 288.3
click at [170, 217] on textarea at bounding box center [333, 186] width 459 height 74
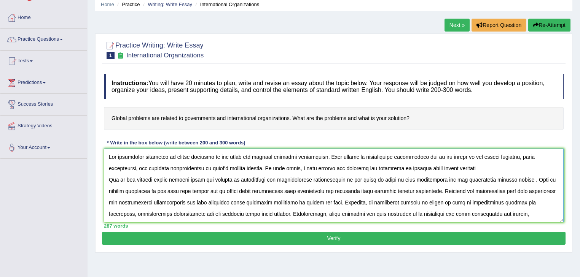
scroll to position [0, 0]
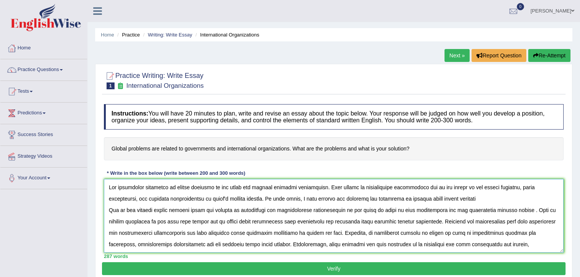
drag, startPoint x: 167, startPoint y: 186, endPoint x: 145, endPoint y: 186, distance: 21.3
click at [146, 186] on textarea at bounding box center [333, 216] width 459 height 74
click at [210, 197] on textarea at bounding box center [333, 216] width 459 height 74
click at [211, 197] on textarea at bounding box center [333, 216] width 459 height 74
click at [423, 197] on textarea at bounding box center [333, 216] width 459 height 74
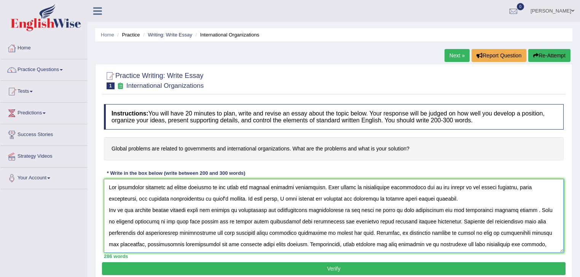
drag, startPoint x: 436, startPoint y: 221, endPoint x: 409, endPoint y: 221, distance: 26.6
click at [409, 221] on textarea at bounding box center [333, 216] width 459 height 74
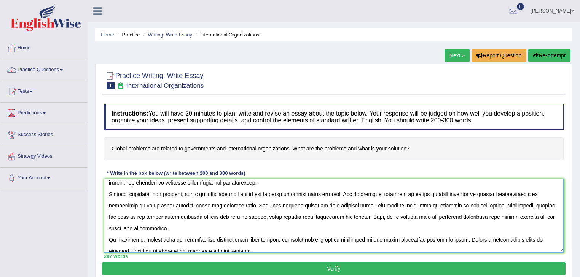
scroll to position [79, 0]
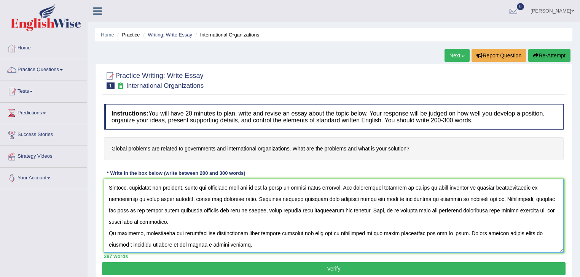
drag, startPoint x: 531, startPoint y: 208, endPoint x: 531, endPoint y: 215, distance: 6.1
click at [531, 208] on textarea at bounding box center [333, 216] width 459 height 74
click at [526, 205] on textarea at bounding box center [333, 216] width 459 height 74
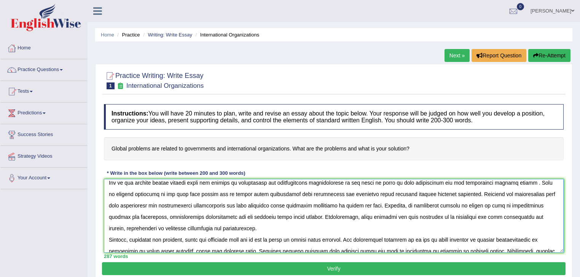
scroll to position [16, 0]
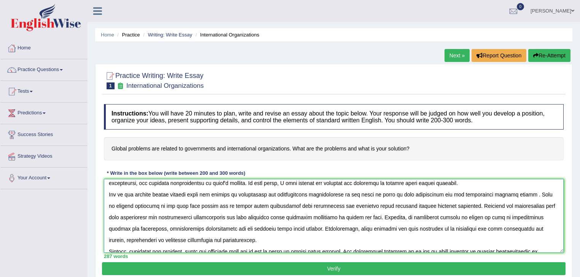
click at [532, 193] on textarea at bounding box center [333, 216] width 459 height 74
click at [537, 99] on p "Verify" at bounding box center [333, 187] width 463 height 177
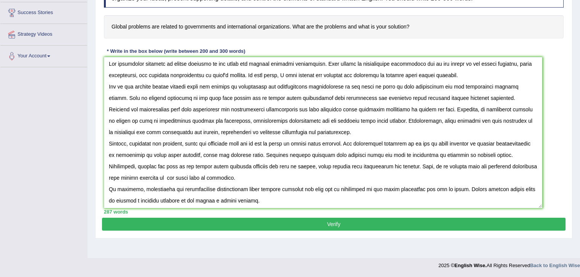
scroll to position [0, 0]
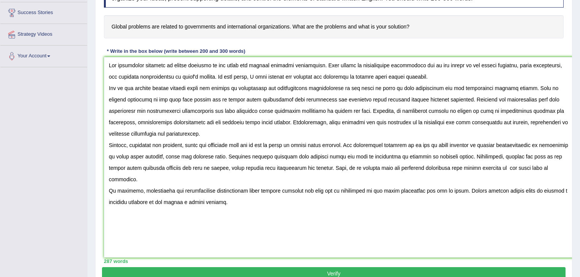
drag, startPoint x: 560, startPoint y: 128, endPoint x: 567, endPoint y: 249, distance: 121.1
click at [569, 250] on textarea at bounding box center [340, 157] width 472 height 201
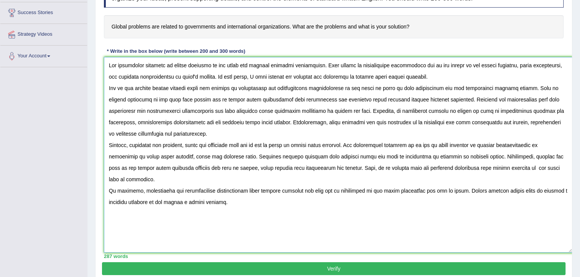
click at [560, 242] on textarea at bounding box center [338, 155] width 468 height 196
click at [434, 75] on textarea at bounding box center [338, 155] width 468 height 196
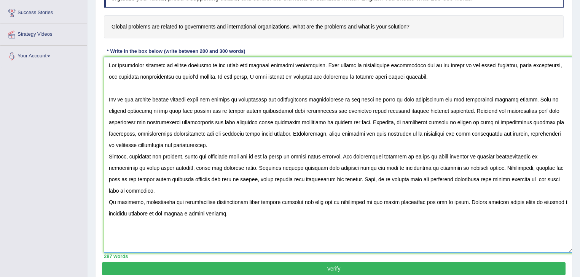
click at [327, 131] on textarea at bounding box center [338, 155] width 468 height 196
click at [317, 148] on textarea at bounding box center [338, 155] width 468 height 196
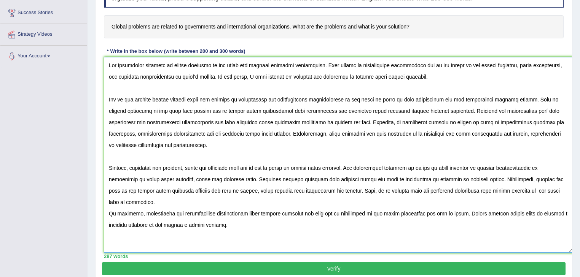
click at [272, 191] on textarea at bounding box center [338, 155] width 468 height 196
click at [219, 199] on textarea at bounding box center [338, 155] width 468 height 196
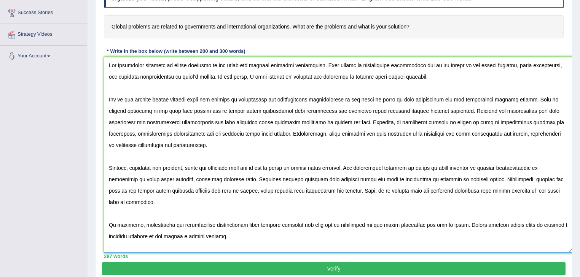
type textarea "The increasing presence of global problems on our lives has ignited numerous di…"
drag, startPoint x: 333, startPoint y: 261, endPoint x: 334, endPoint y: 266, distance: 5.4
click at [334, 261] on div "Instructions: You will have 20 minutes to plan, write and revise an essay about…" at bounding box center [333, 120] width 463 height 284
click at [335, 268] on button "Verify" at bounding box center [333, 268] width 463 height 13
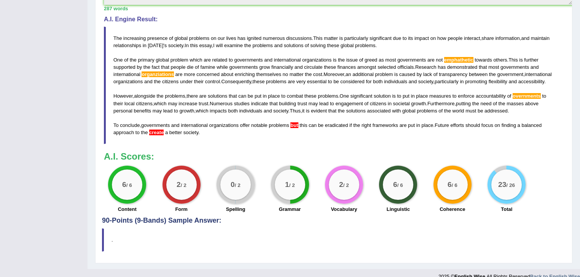
scroll to position [369, 0]
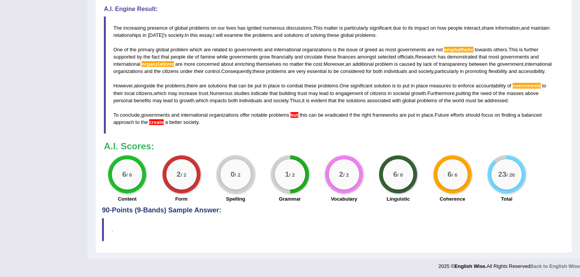
click at [346, 119] on blockquote "The increasing presence of global problems on our lives has ignited numerous di…" at bounding box center [333, 75] width 459 height 118
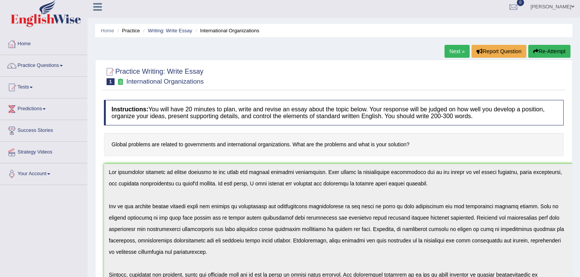
scroll to position [0, 0]
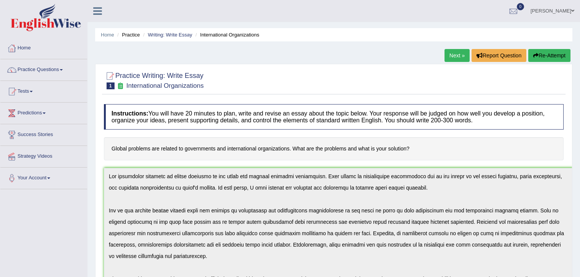
click at [32, 47] on link "Home" at bounding box center [43, 47] width 87 height 19
click at [404, 129] on h4 "Instructions: You will have 20 minutes to plan, write and revise an essay about…" at bounding box center [333, 116] width 459 height 25
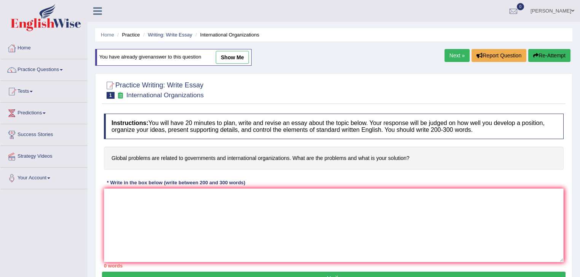
click at [402, 176] on div "Instructions: You will have 20 minutes to plan, write and revise an essay about…" at bounding box center [333, 191] width 463 height 162
